Goal: Transaction & Acquisition: Subscribe to service/newsletter

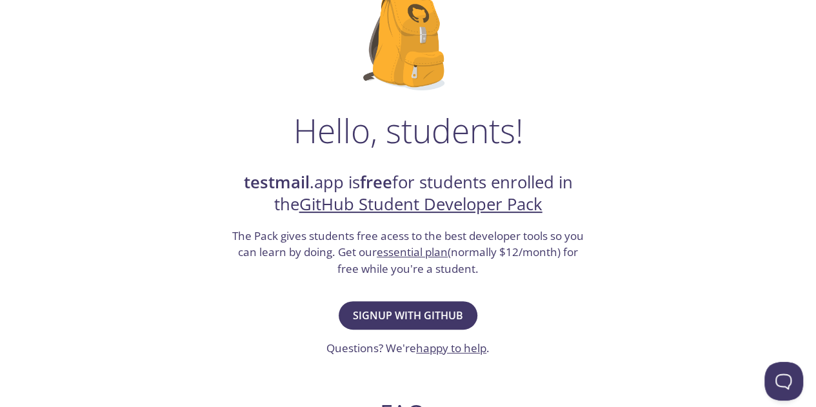
scroll to position [110, 0]
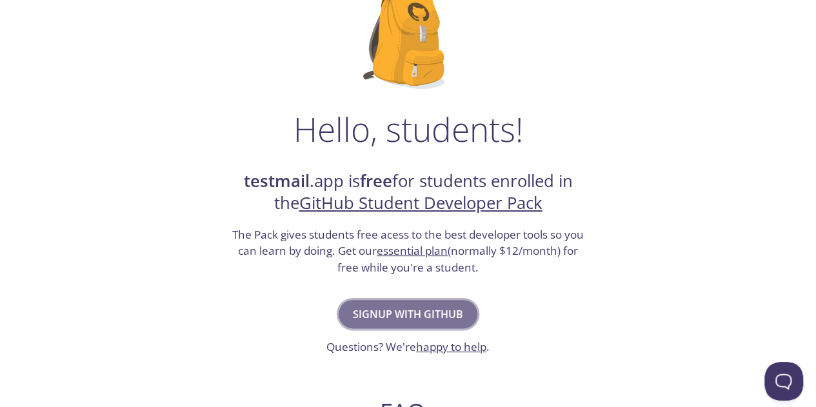
click at [368, 313] on span "Signup with GitHub" at bounding box center [408, 314] width 110 height 18
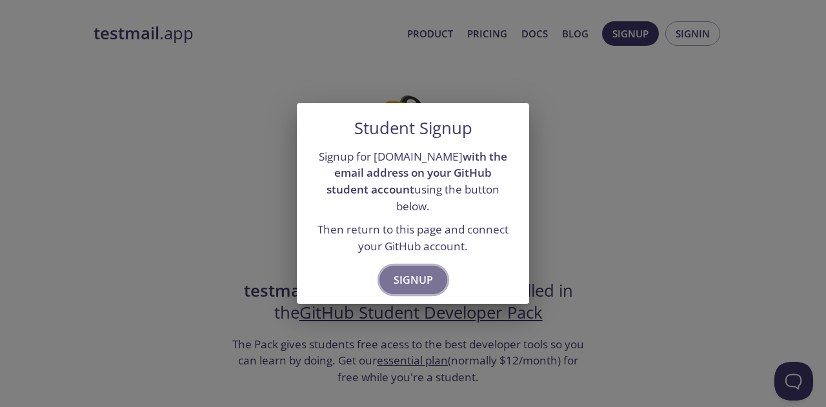
click at [402, 273] on span "Signup" at bounding box center [413, 280] width 39 height 18
click at [425, 271] on span "Signup" at bounding box center [413, 280] width 39 height 18
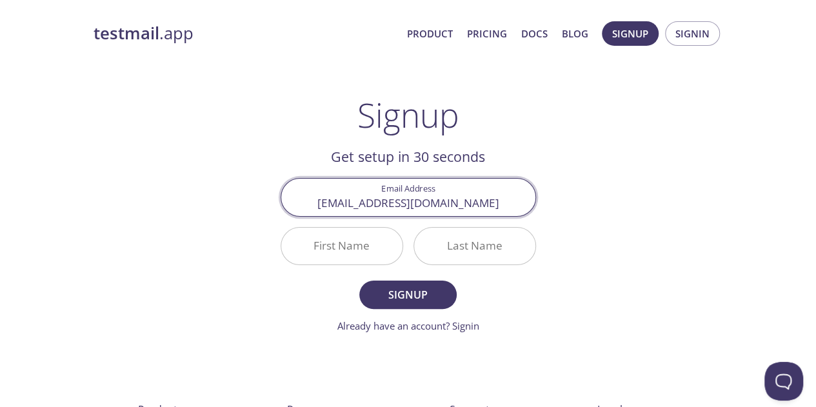
type input "[EMAIL_ADDRESS][DOMAIN_NAME]"
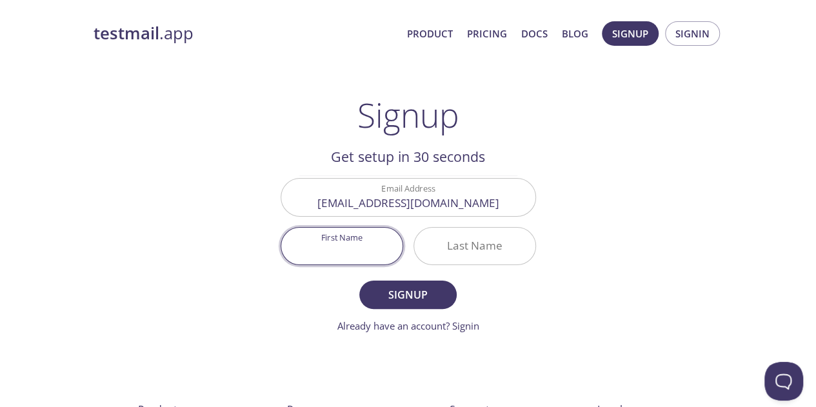
click at [362, 235] on input "First Name" at bounding box center [341, 246] width 121 height 37
type input "[PERSON_NAME]"
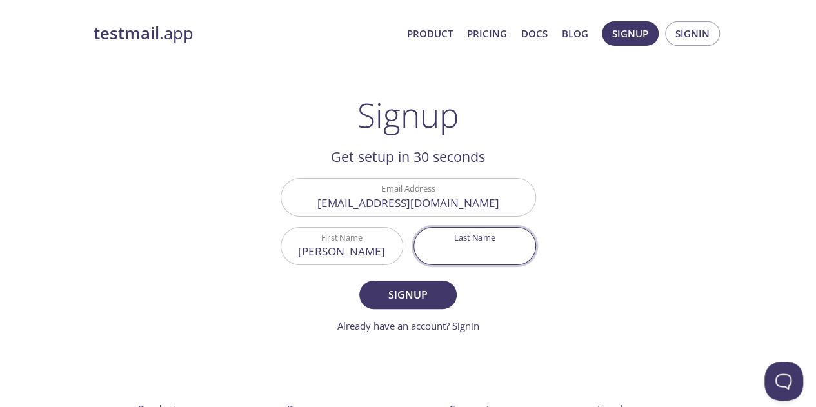
click at [461, 232] on input "Last Name" at bounding box center [474, 246] width 121 height 37
type input "[PERSON_NAME]"
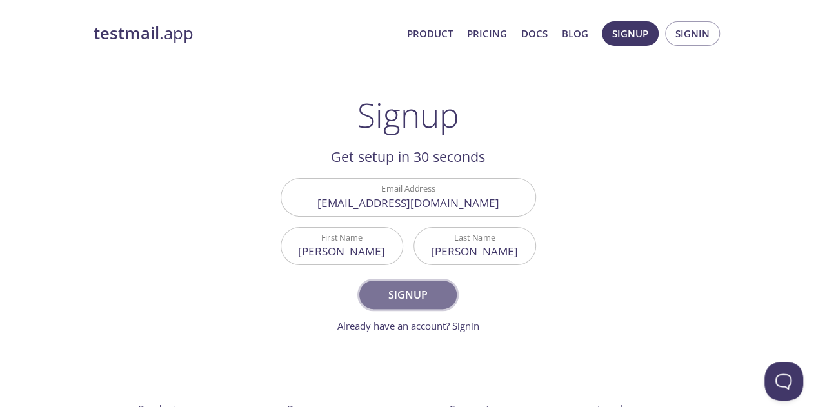
click at [400, 306] on button "Signup" at bounding box center [407, 295] width 97 height 28
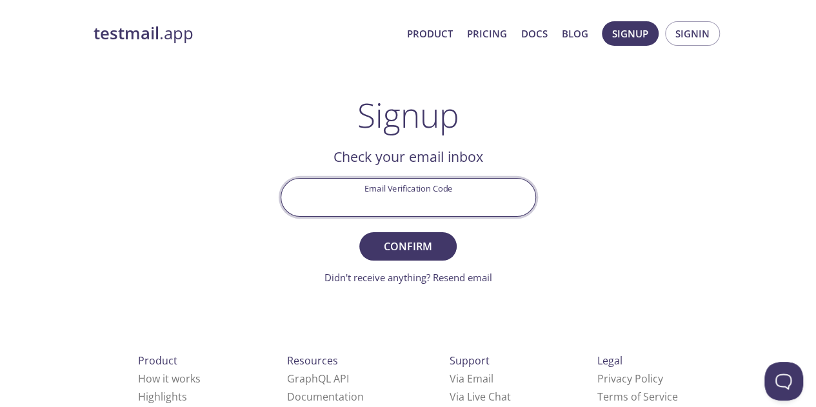
click at [389, 204] on input "Email Verification Code" at bounding box center [408, 197] width 254 height 37
type input "ETCQBUB"
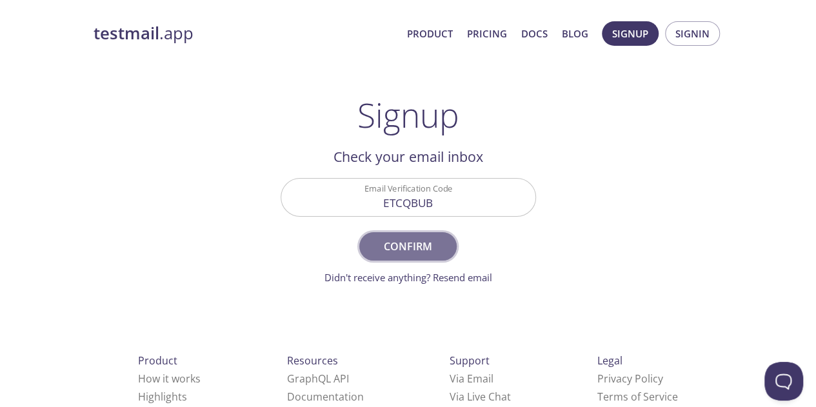
click at [405, 247] on span "Confirm" at bounding box center [408, 246] width 68 height 18
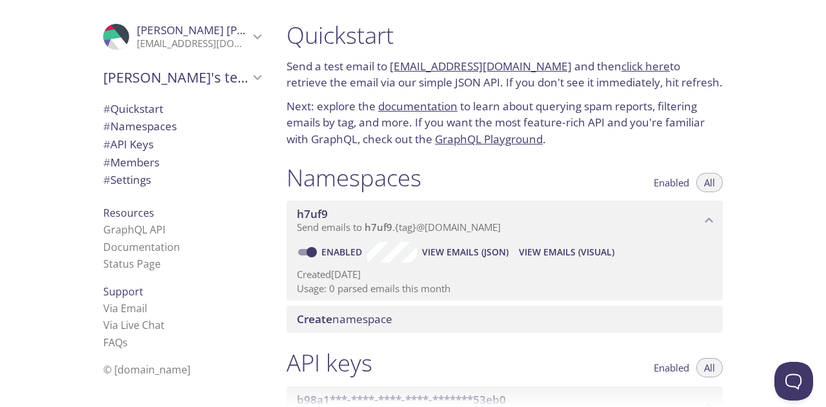
click at [503, 67] on link "h7uf9.test@inbox.testmail.app" at bounding box center [481, 66] width 182 height 15
click at [634, 59] on link "click here" at bounding box center [645, 66] width 48 height 15
click at [150, 107] on span "# Quickstart" at bounding box center [133, 108] width 60 height 15
click at [419, 103] on link "documentation" at bounding box center [417, 104] width 79 height 15
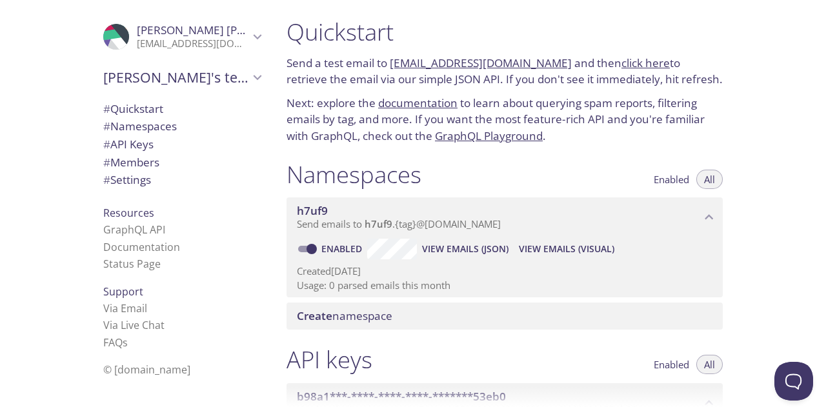
scroll to position [0, 0]
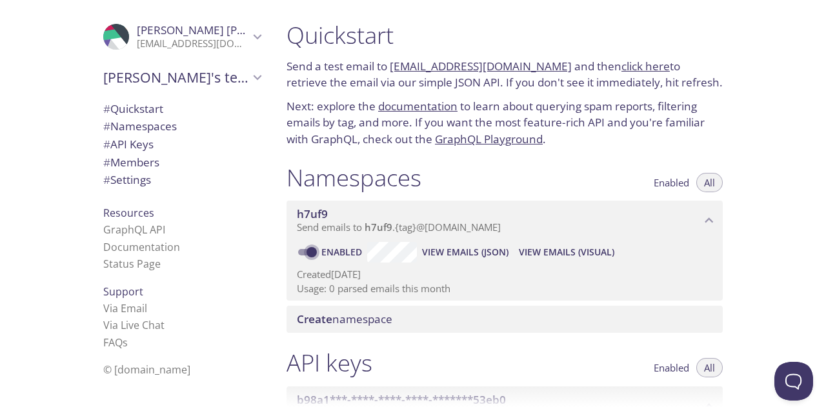
click at [310, 252] on input "Enabled" at bounding box center [311, 252] width 46 height 15
checkbox input "false"
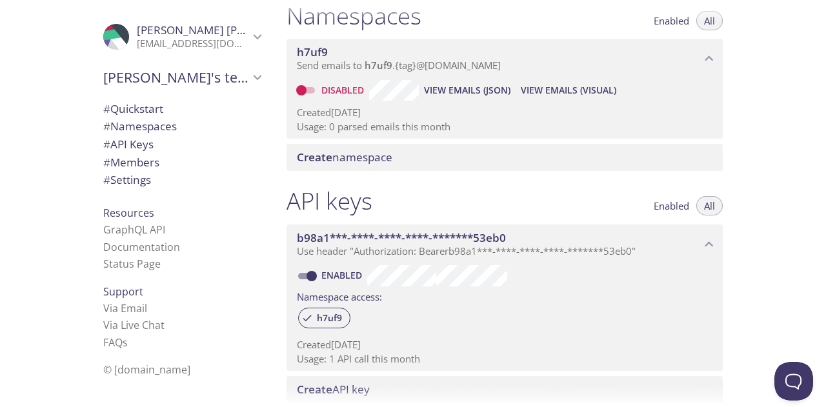
scroll to position [163, 0]
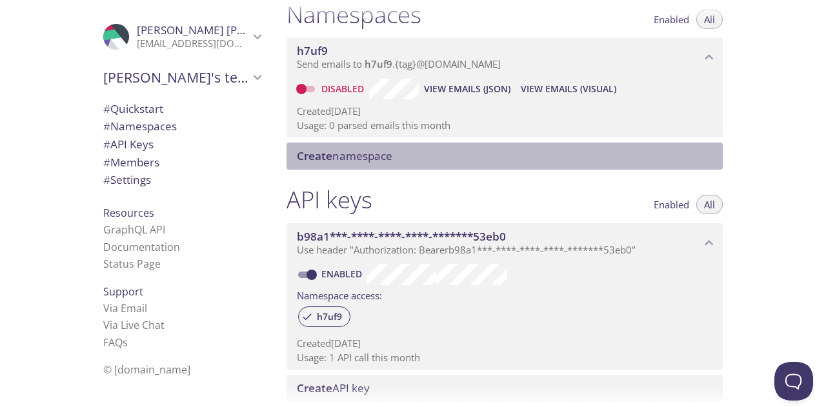
click at [425, 153] on span "Create namespace" at bounding box center [507, 156] width 421 height 14
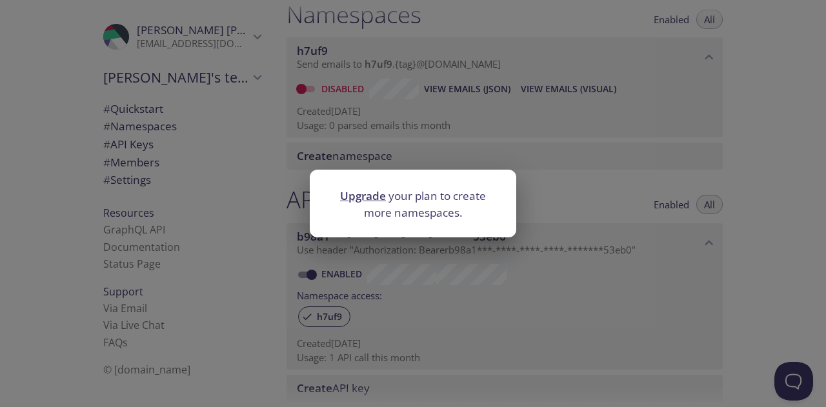
click at [294, 152] on div "Upgrade your plan to create more namespaces." at bounding box center [413, 203] width 826 height 407
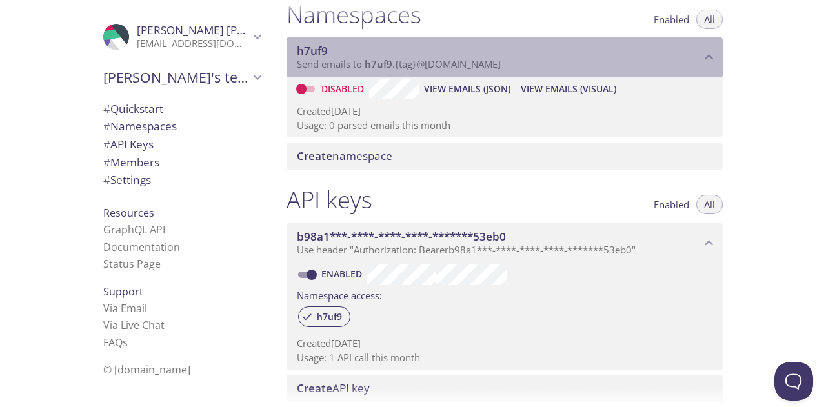
click at [700, 58] on p "Send emails to h7uf9 . {tag} @inbox.testmail.app" at bounding box center [499, 64] width 404 height 13
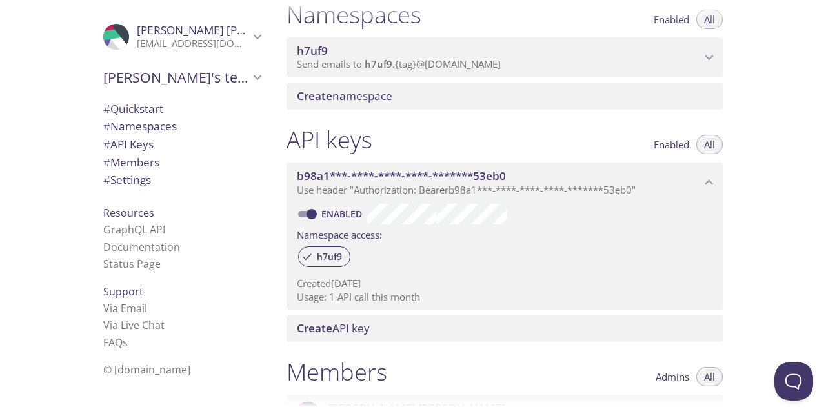
click at [700, 58] on p "Send emails to h7uf9 . {tag} @inbox.testmail.app" at bounding box center [499, 64] width 404 height 13
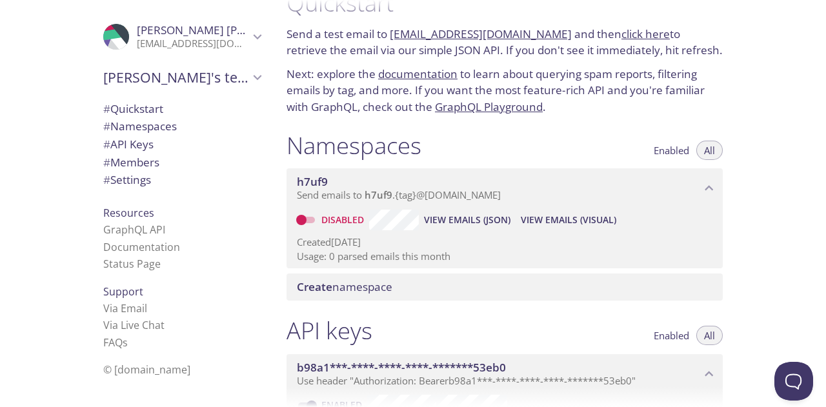
scroll to position [33, 0]
